Goal: Information Seeking & Learning: Find specific fact

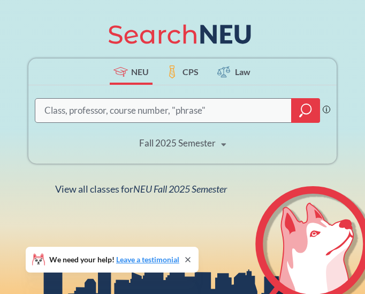
scroll to position [141, 0]
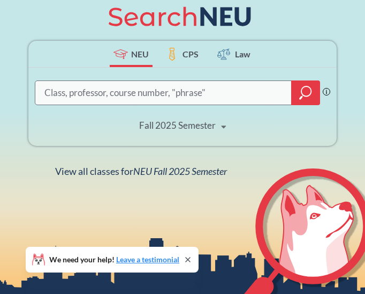
click at [125, 88] on input "search" at bounding box center [163, 92] width 241 height 21
type input "info"
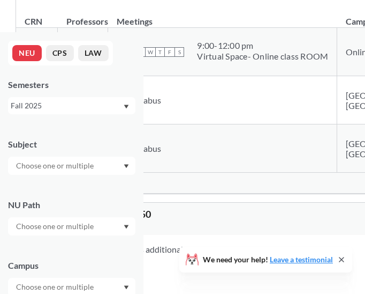
scroll to position [268, 0]
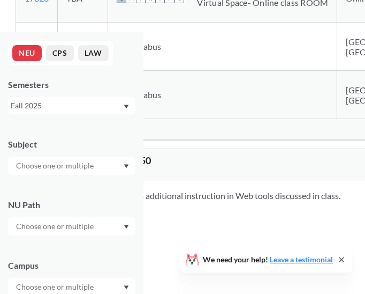
click at [183, 139] on div "Show all sections (8 more)" at bounding box center [326, 129] width 620 height 20
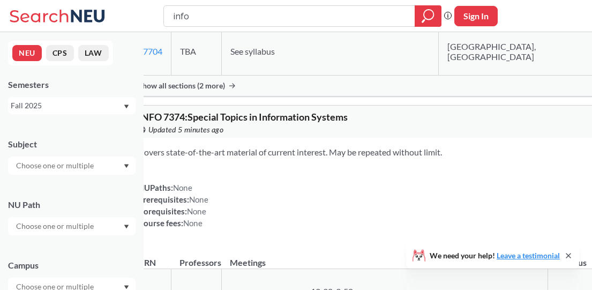
scroll to position [1018, 0]
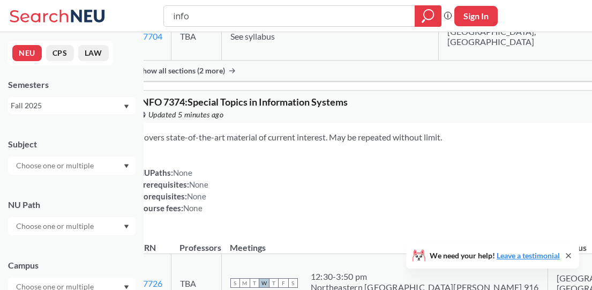
click at [225, 76] on span "Show all sections (2 more)" at bounding box center [181, 71] width 87 height 10
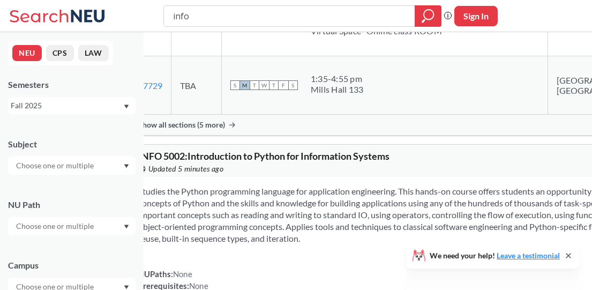
scroll to position [1447, 0]
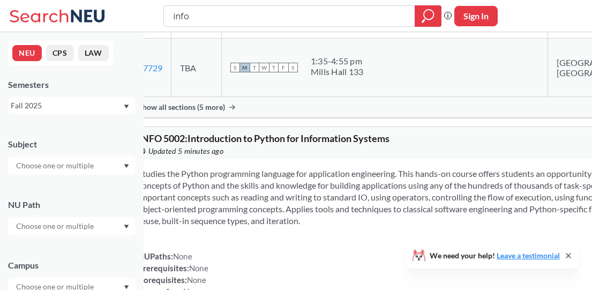
click at [262, 117] on div "Show all sections (5 more)" at bounding box center [440, 107] width 620 height 20
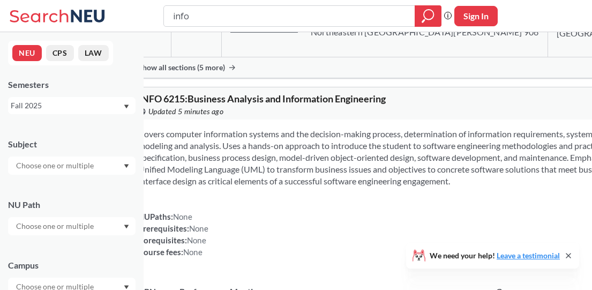
scroll to position [2197, 0]
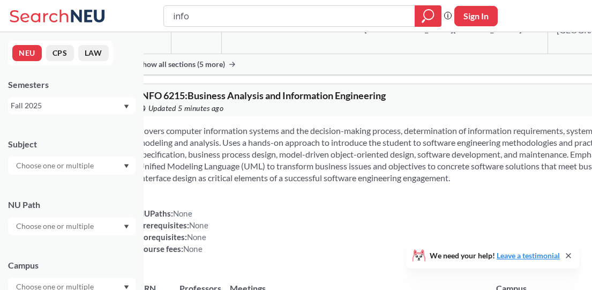
click at [225, 69] on span "Show all sections (5 more)" at bounding box center [181, 64] width 87 height 10
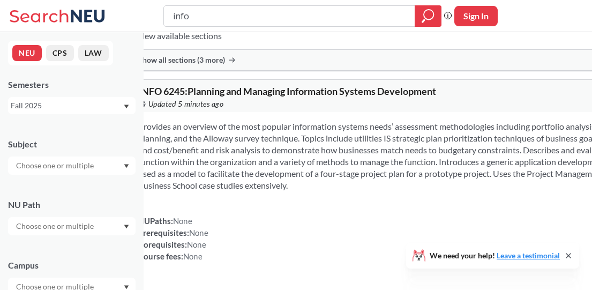
scroll to position [2947, 0]
click at [204, 64] on span "Show all sections (3 more)" at bounding box center [181, 60] width 87 height 10
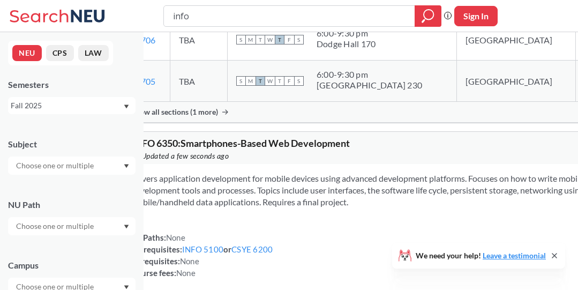
scroll to position [6750, 0]
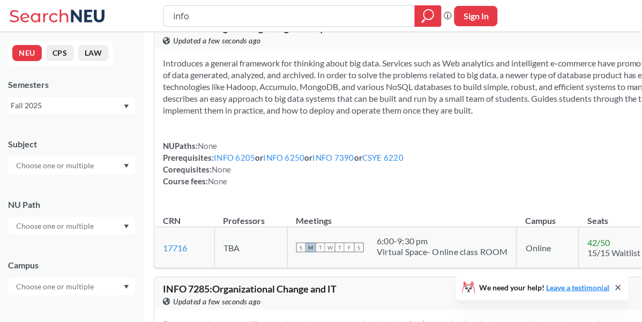
scroll to position [7274, 0]
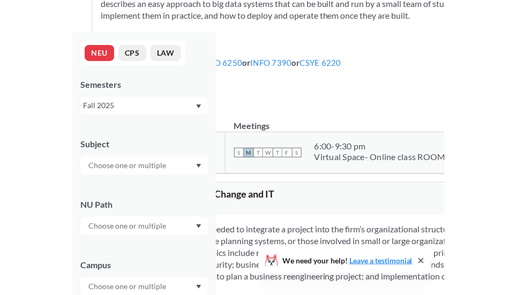
scroll to position [7370, 0]
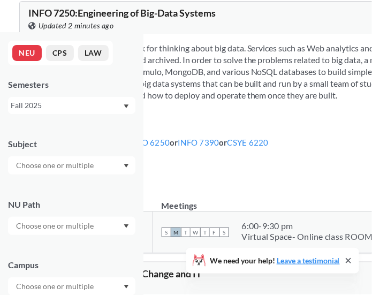
click at [352, 258] on icon at bounding box center [348, 261] width 9 height 9
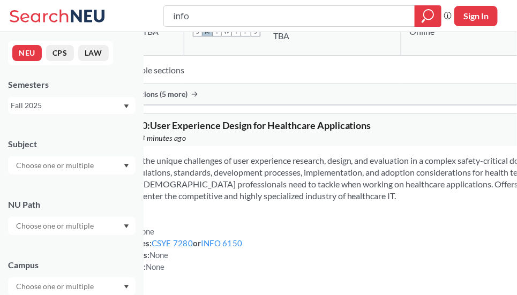
scroll to position [9990, 0]
